Goal: Check status: Check status

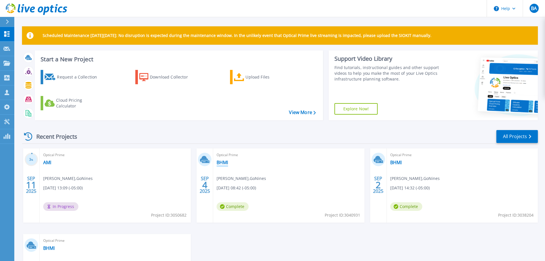
click at [222, 159] on link "BHMI" at bounding box center [221, 162] width 11 height 6
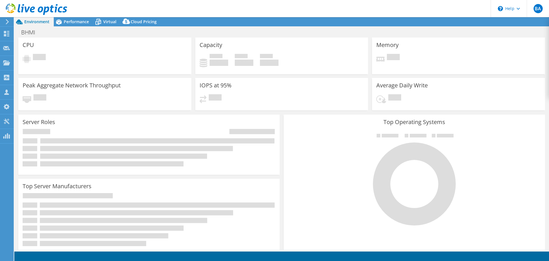
select select "USD"
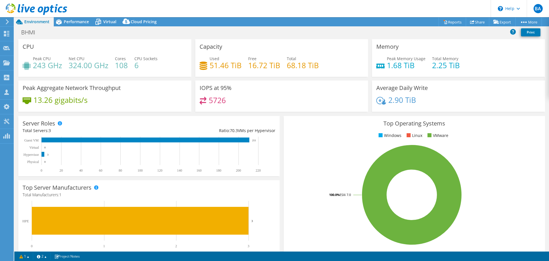
scroll to position [29, 0]
